Goal: Navigation & Orientation: Find specific page/section

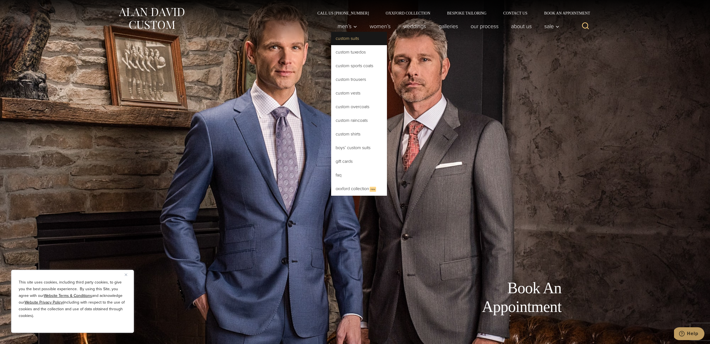
click at [348, 37] on link "Custom Suits" at bounding box center [359, 38] width 56 height 13
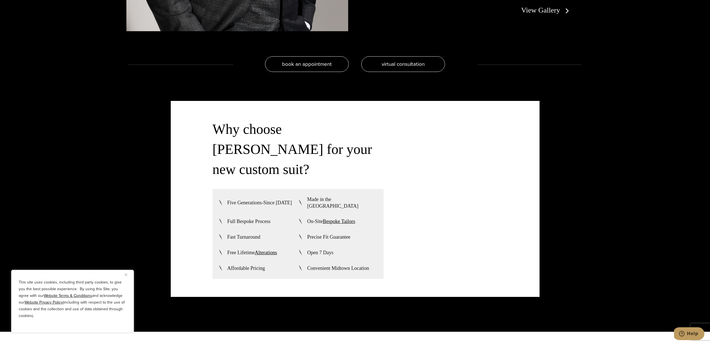
scroll to position [1325, 0]
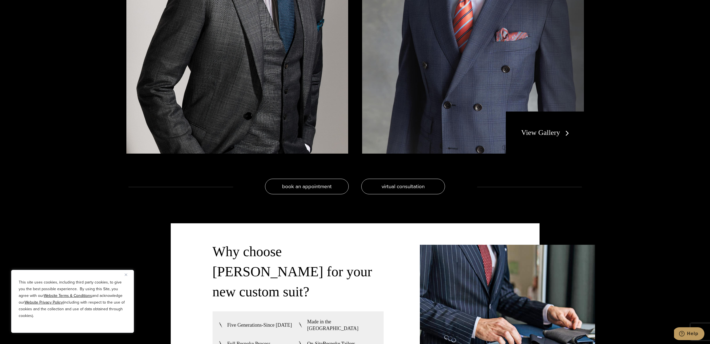
click at [532, 129] on link "View Gallery" at bounding box center [546, 133] width 50 height 8
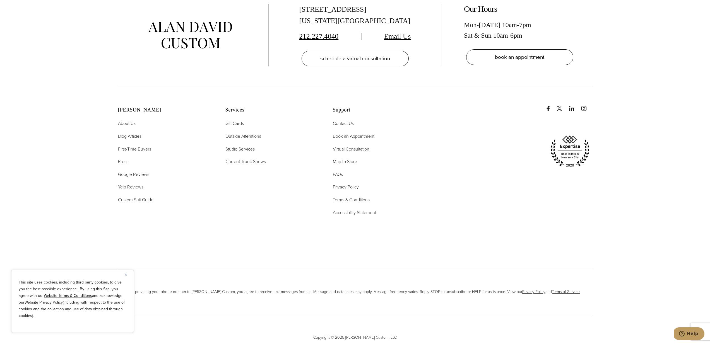
scroll to position [3237, 0]
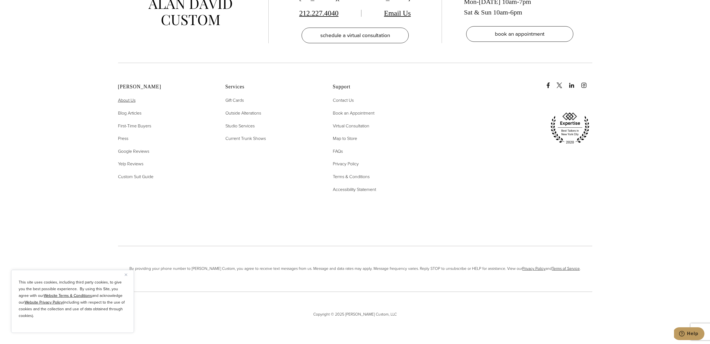
click at [130, 99] on span "About Us" at bounding box center [127, 100] width 18 height 6
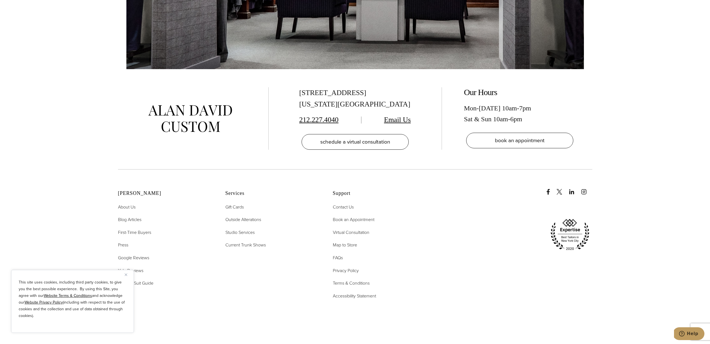
scroll to position [2597, 0]
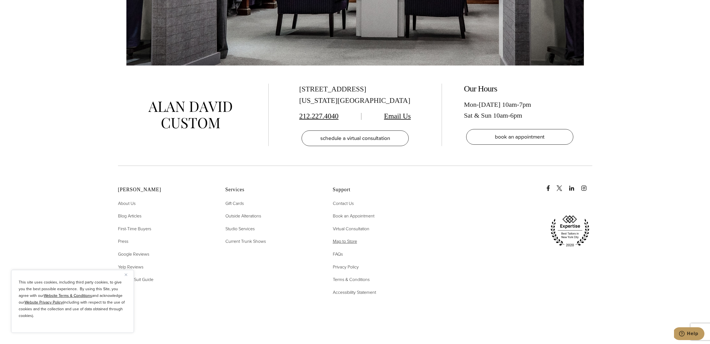
click at [347, 238] on span "Map to Store" at bounding box center [345, 241] width 24 height 6
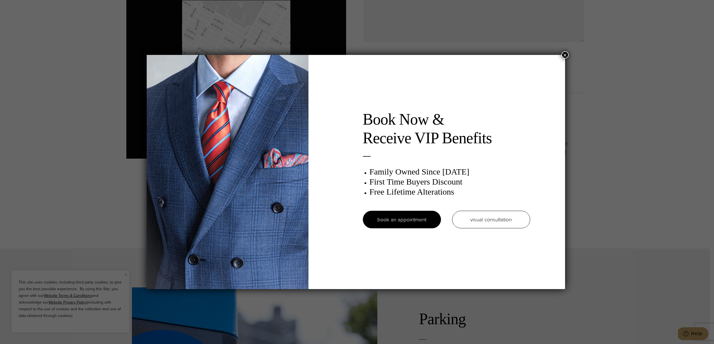
click at [564, 55] on button "×" at bounding box center [564, 54] width 7 height 7
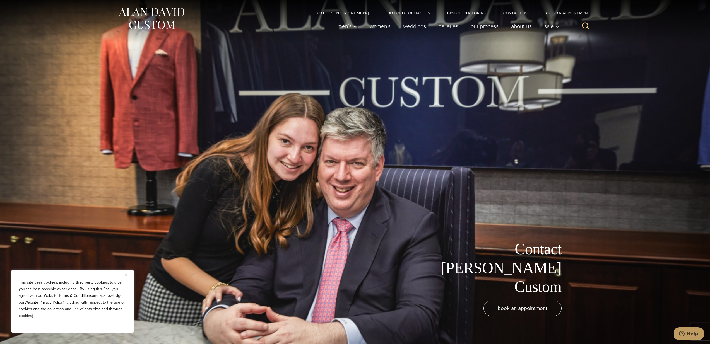
click at [467, 13] on link "Bespoke Tailoring" at bounding box center [466, 13] width 56 height 4
